Goal: Information Seeking & Learning: Learn about a topic

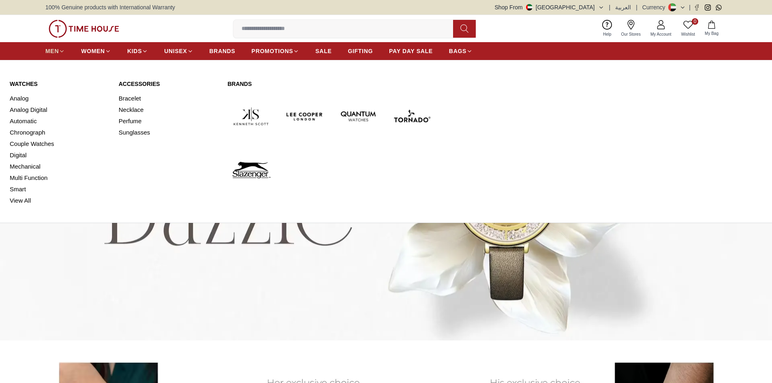
click at [59, 52] on icon at bounding box center [62, 51] width 6 height 6
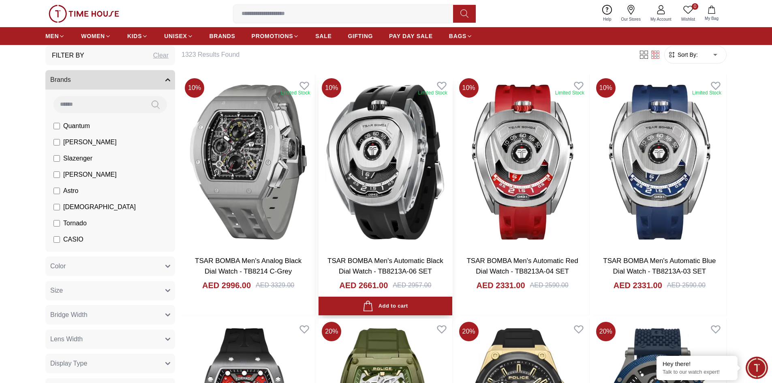
scroll to position [41, 0]
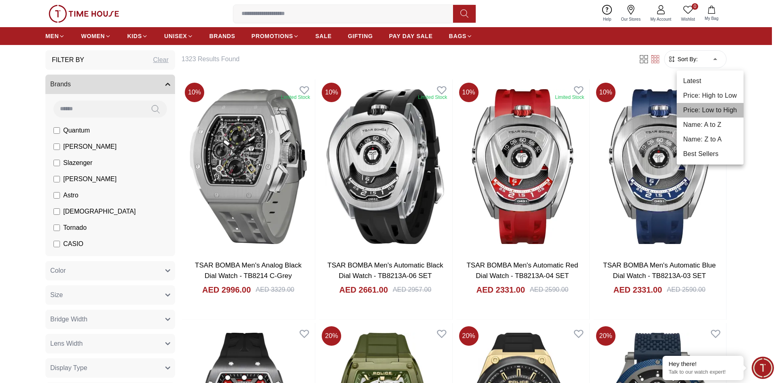
click at [709, 111] on li "Price: Low to High" at bounding box center [710, 110] width 67 height 15
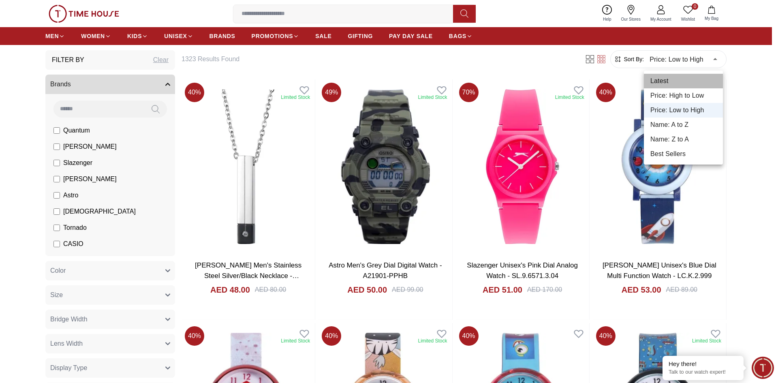
click at [672, 80] on li "Latest" at bounding box center [683, 81] width 79 height 15
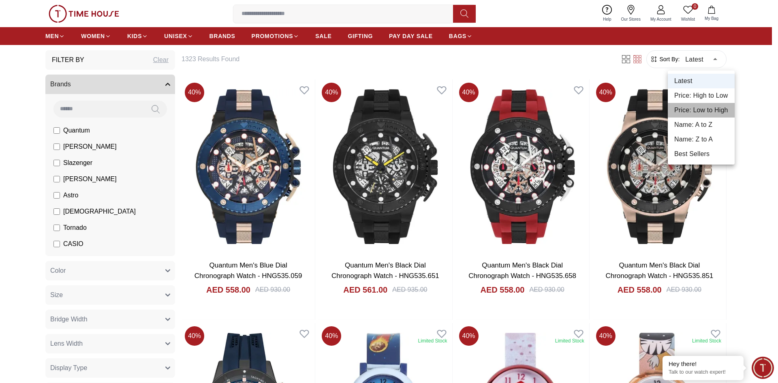
click at [710, 107] on li "Price: Low to High" at bounding box center [701, 110] width 67 height 15
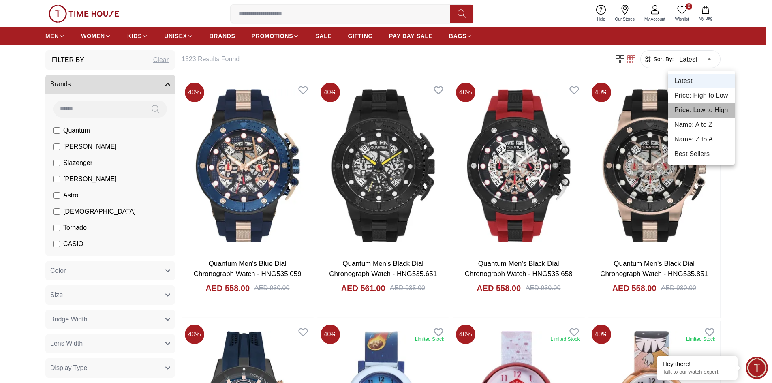
type input "*"
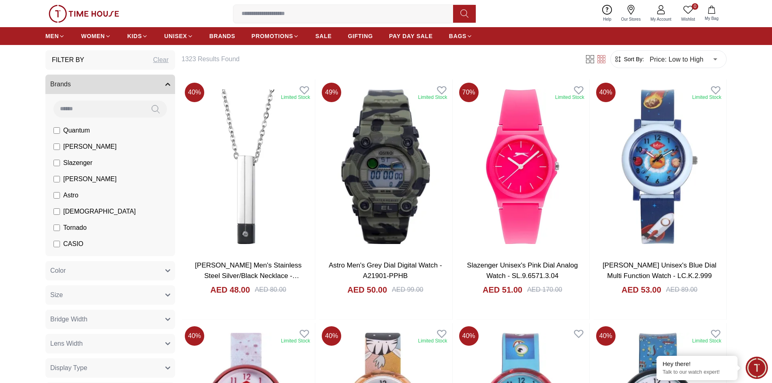
click at [618, 57] on icon "button" at bounding box center [618, 59] width 5 height 5
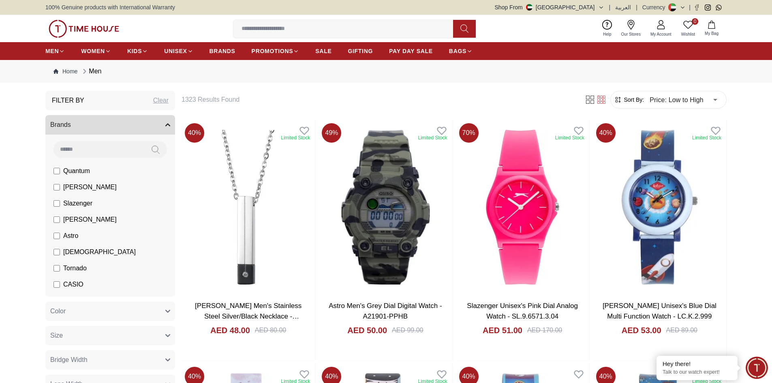
click at [86, 127] on button "Brands" at bounding box center [110, 124] width 130 height 19
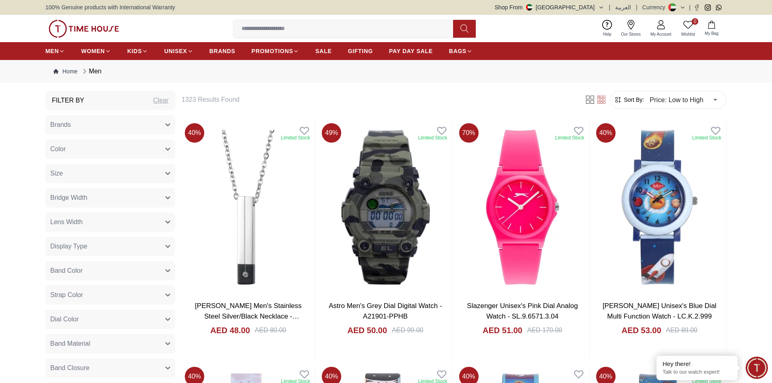
click at [96, 124] on button "Brands" at bounding box center [110, 124] width 130 height 19
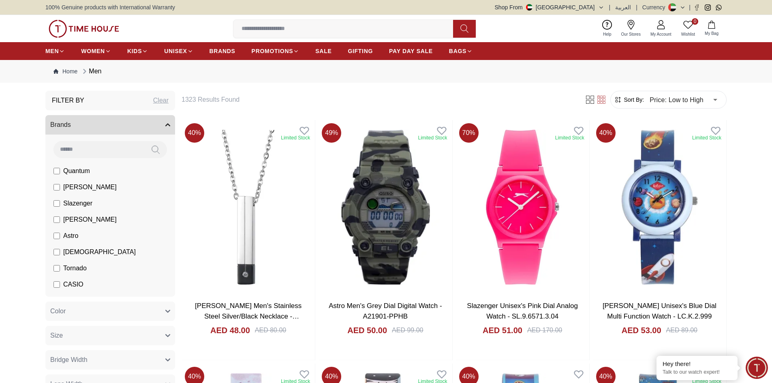
click at [101, 148] on input at bounding box center [99, 149] width 91 height 16
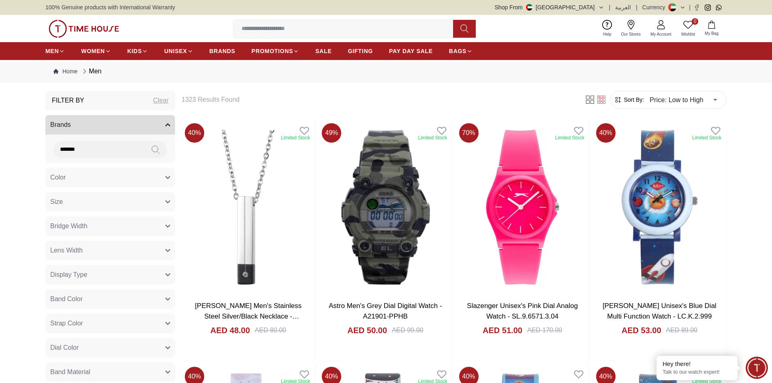
type input "*******"
click at [155, 148] on icon at bounding box center [156, 149] width 8 height 9
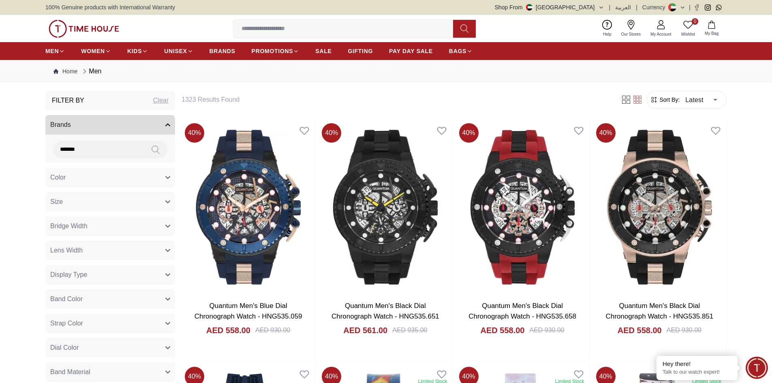
scroll to position [41, 0]
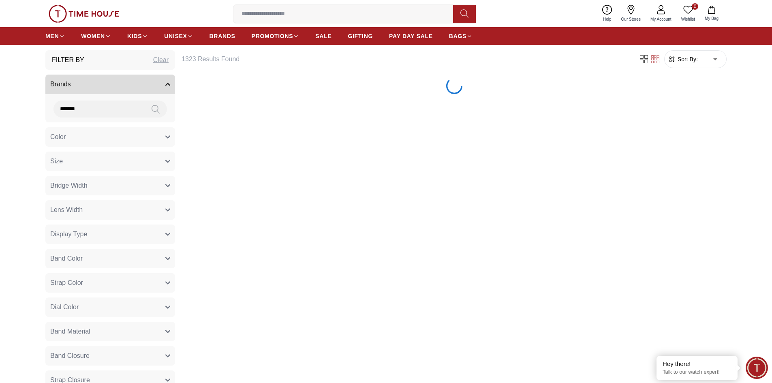
type input "******"
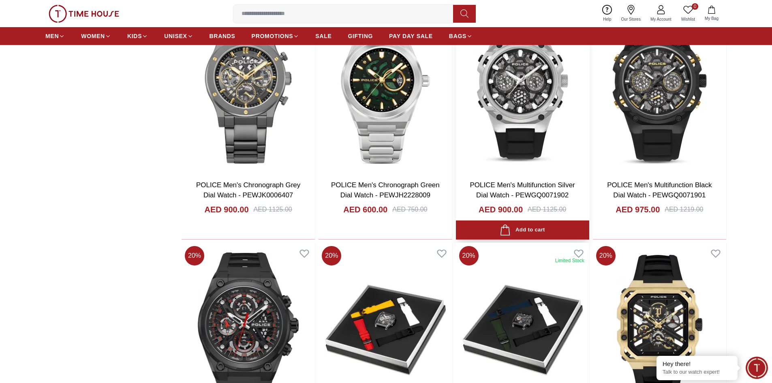
scroll to position [1014, 0]
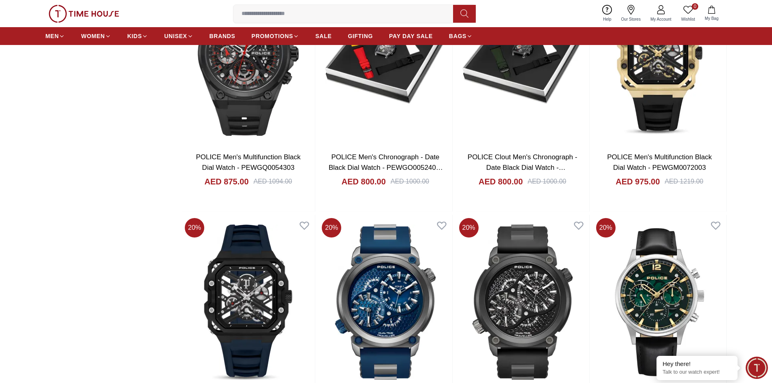
scroll to position [1297, 0]
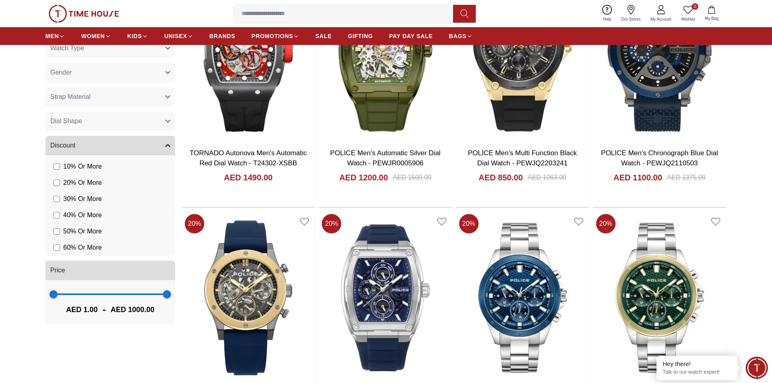
scroll to position [405, 0]
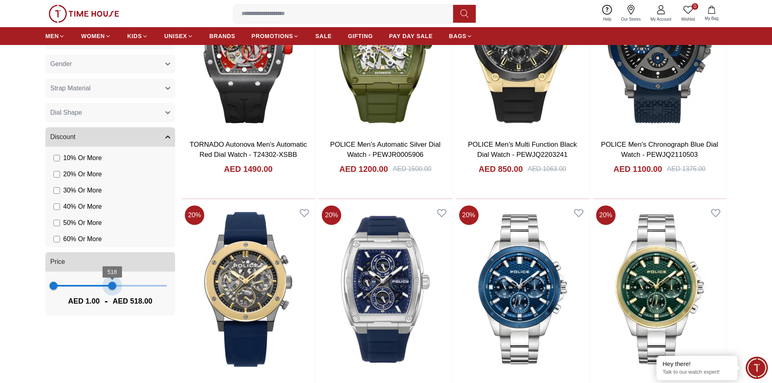
type input "***"
drag, startPoint x: 167, startPoint y: 286, endPoint x: 113, endPoint y: 293, distance: 54.4
click at [113, 290] on span "525" at bounding box center [113, 286] width 8 height 8
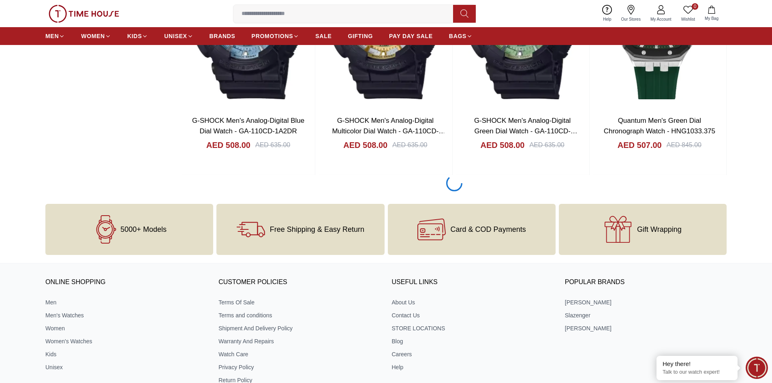
scroll to position [1160, 0]
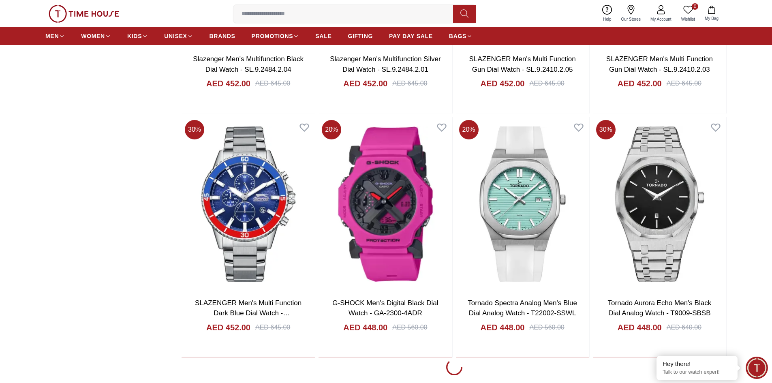
scroll to position [3431, 0]
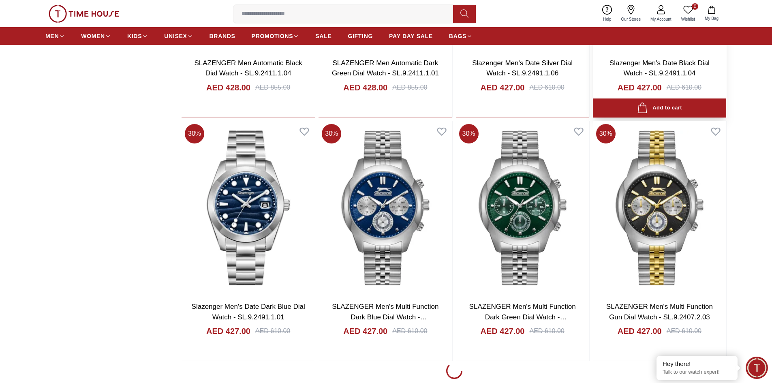
scroll to position [5863, 0]
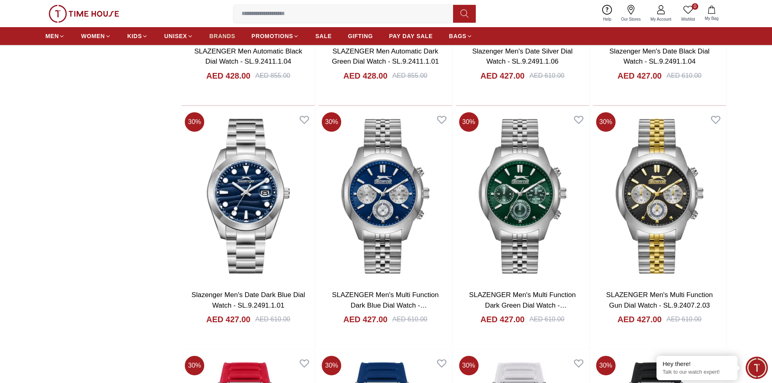
click at [230, 36] on span "BRANDS" at bounding box center [223, 36] width 26 height 8
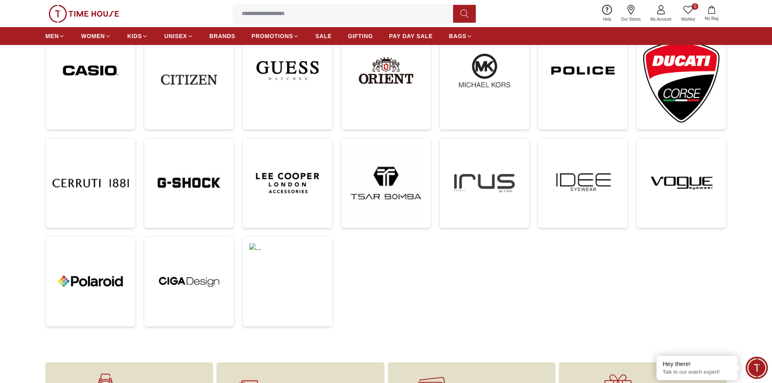
scroll to position [243, 0]
